Goal: Task Accomplishment & Management: Manage account settings

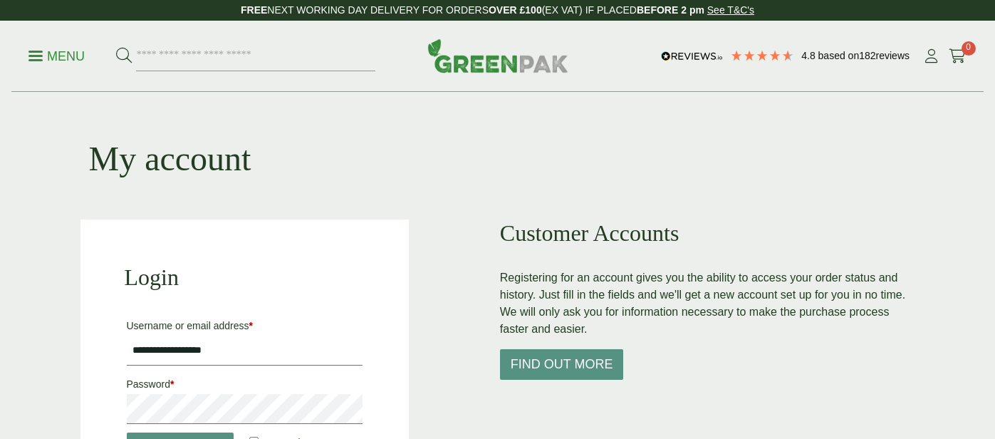
click at [199, 335] on input "**********" at bounding box center [245, 350] width 236 height 30
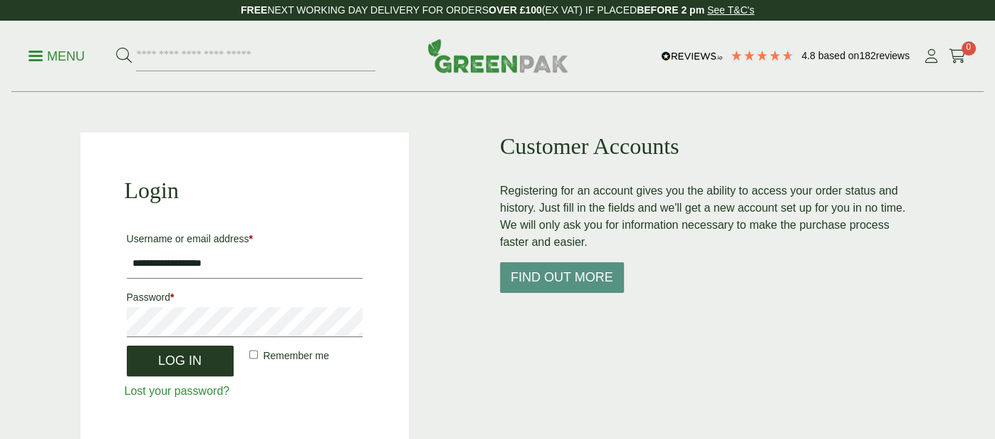
click at [156, 367] on button "Log in" at bounding box center [180, 360] width 107 height 31
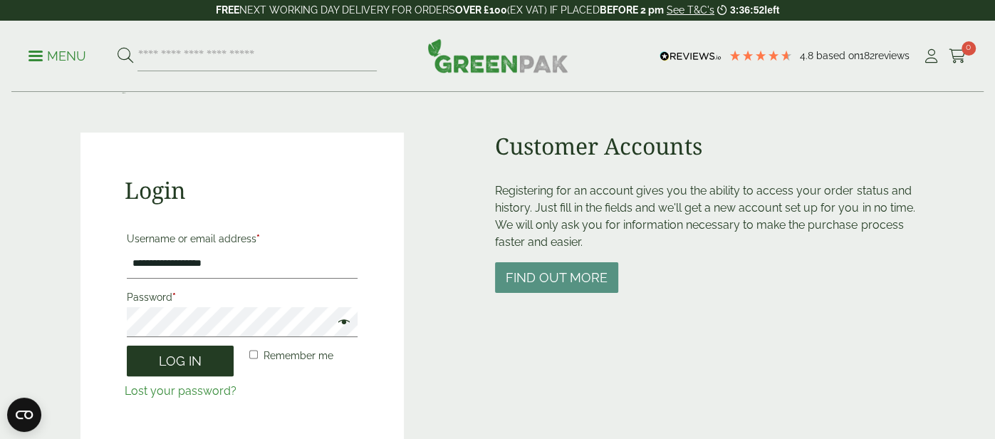
scroll to position [0, 0]
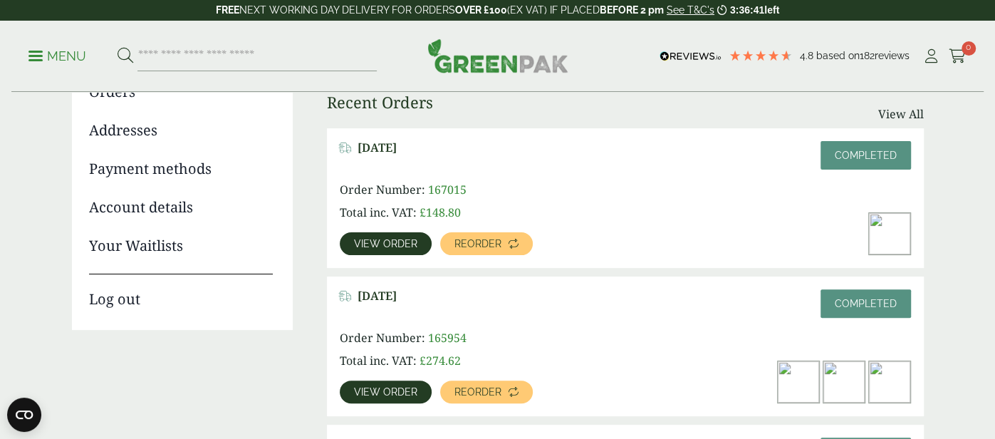
scroll to position [187, 0]
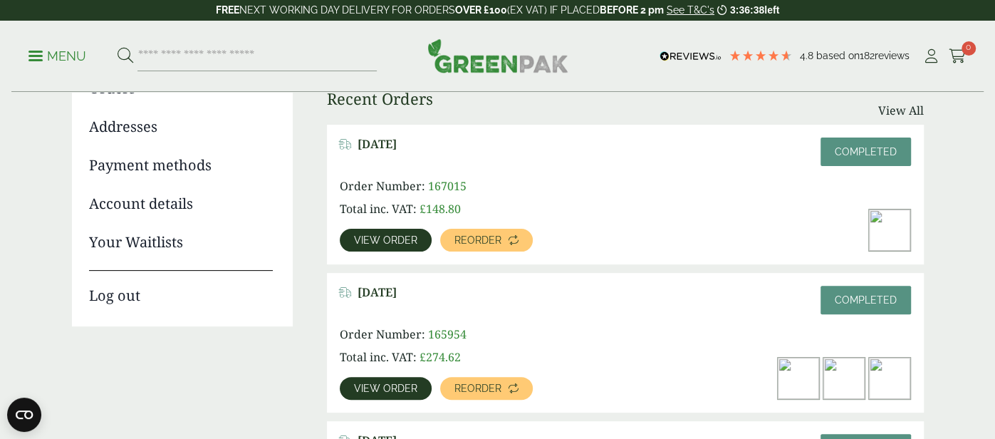
click at [446, 202] on bdi "£ 148.80" at bounding box center [439, 209] width 41 height 16
copy bdi "148.80"
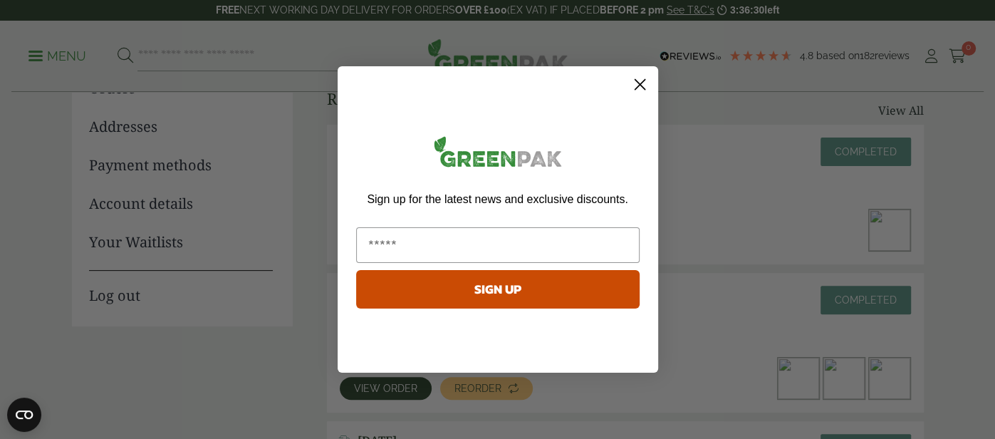
click at [634, 80] on icon "Close dialog" at bounding box center [639, 85] width 10 height 10
